Goal: Information Seeking & Learning: Find specific fact

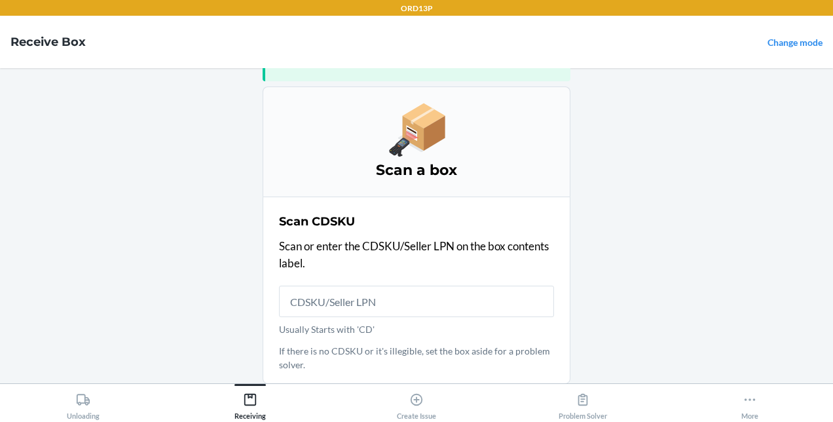
scroll to position [68, 0]
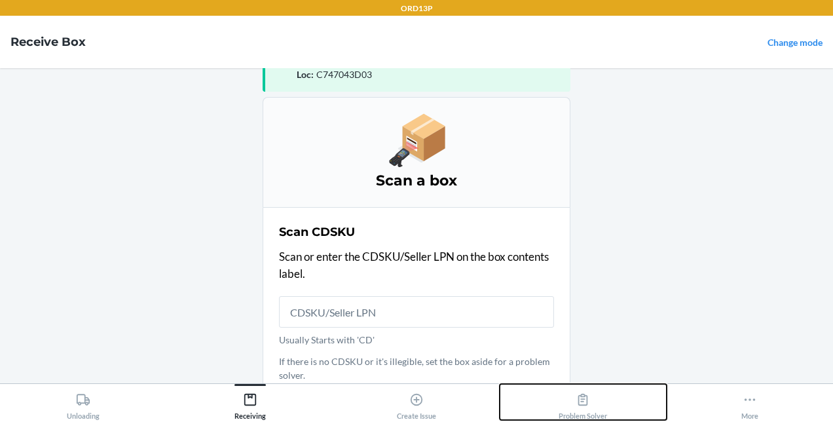
click at [585, 400] on icon at bounding box center [583, 399] width 14 height 14
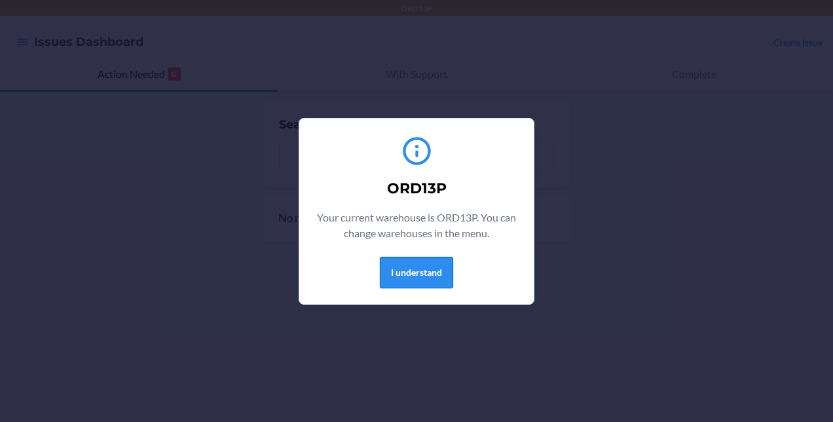
click at [419, 275] on button "I understand" at bounding box center [416, 272] width 73 height 31
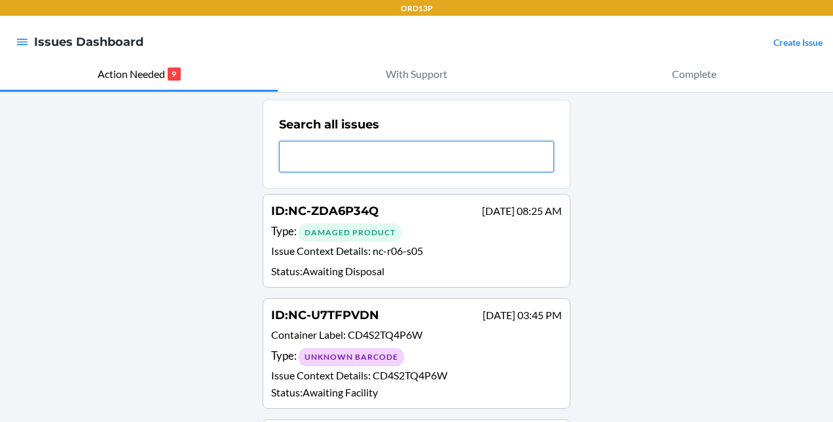
click at [389, 153] on input "text" at bounding box center [416, 156] width 275 height 31
paste input "NC-EBE8U4B7"
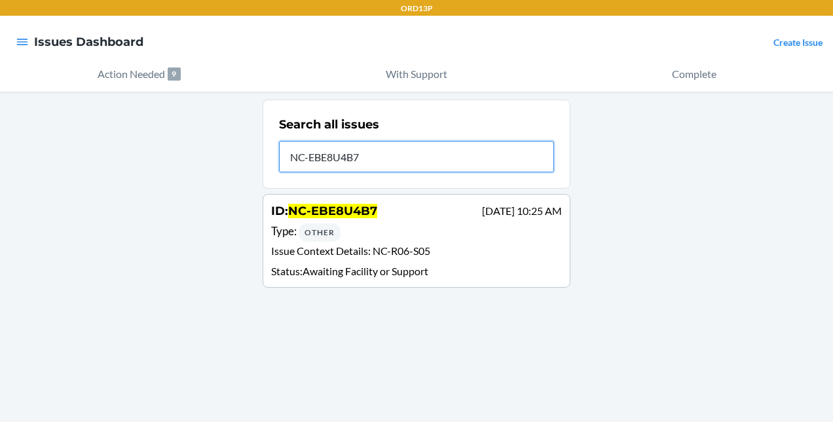
type input "NC-EBE8U4B7"
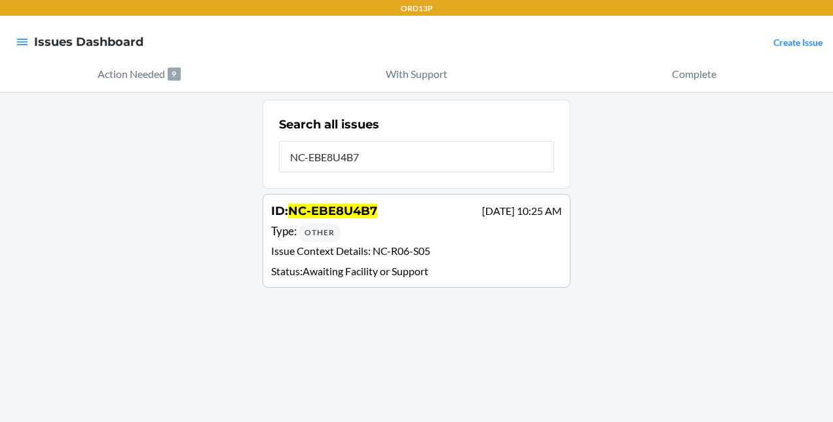
click at [423, 231] on div "Type : Other" at bounding box center [416, 232] width 291 height 19
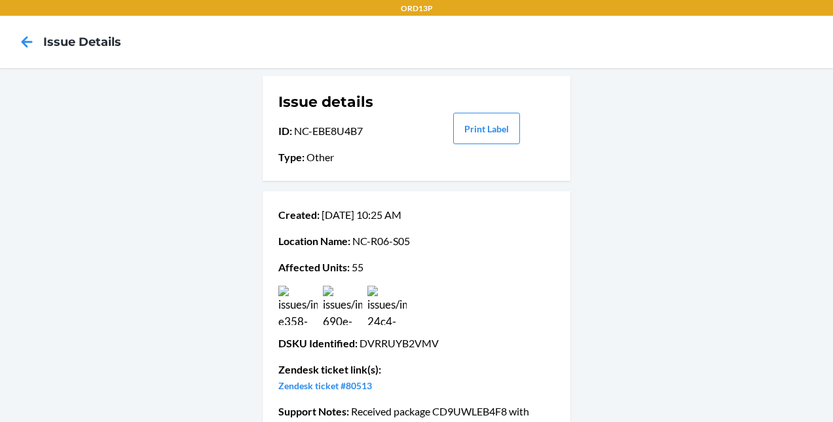
scroll to position [152, 0]
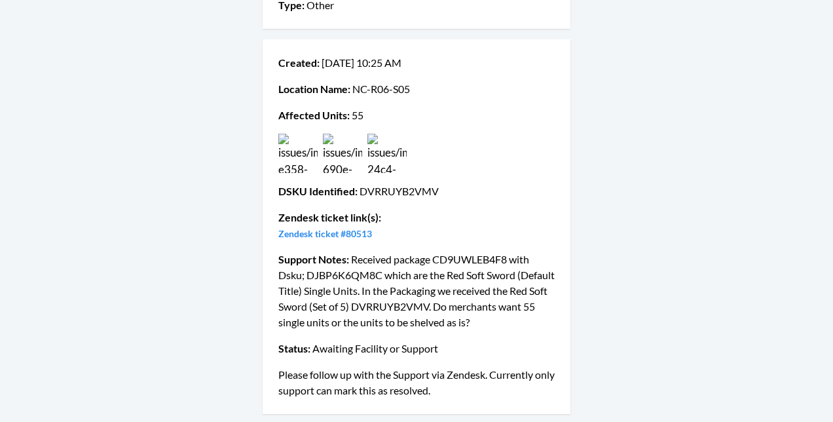
click at [298, 153] on img at bounding box center [297, 153] width 39 height 39
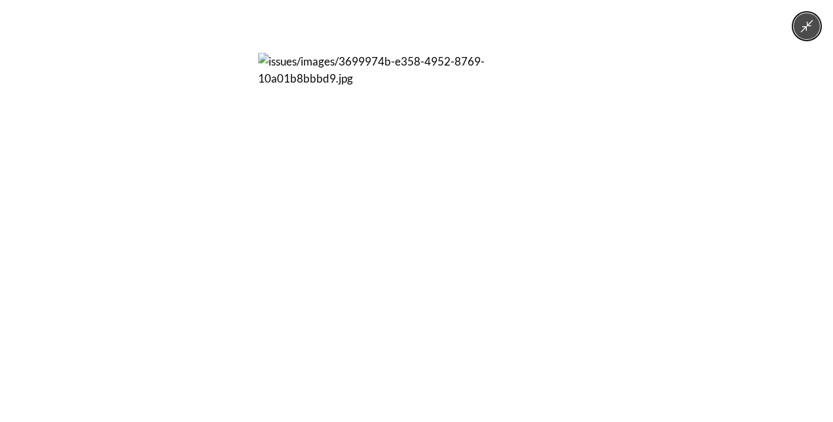
click at [813, 34] on button "Minimize image" at bounding box center [807, 26] width 26 height 26
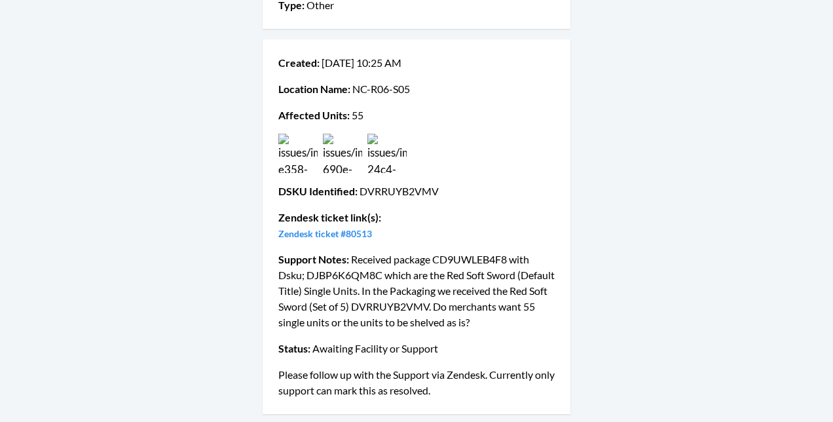
click at [335, 153] on img at bounding box center [342, 153] width 39 height 39
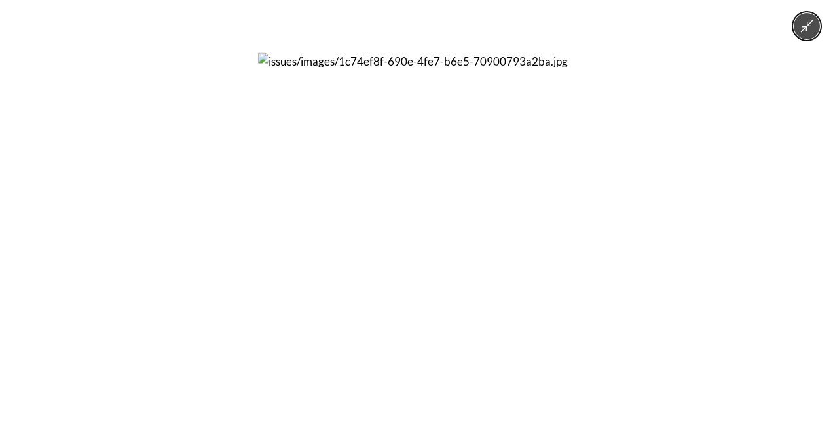
click at [803, 18] on button "Minimize image" at bounding box center [807, 26] width 26 height 26
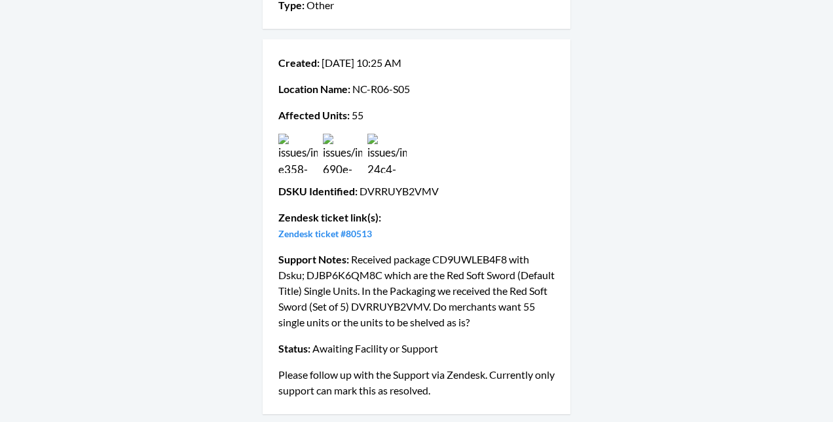
drag, startPoint x: 356, startPoint y: 192, endPoint x: 434, endPoint y: 198, distance: 77.5
click at [434, 198] on p "DSKU Identified : DVRRUYB2VMV" at bounding box center [416, 191] width 276 height 16
copy p "DVRRUYB2VMV"
